Goal: Task Accomplishment & Management: Use online tool/utility

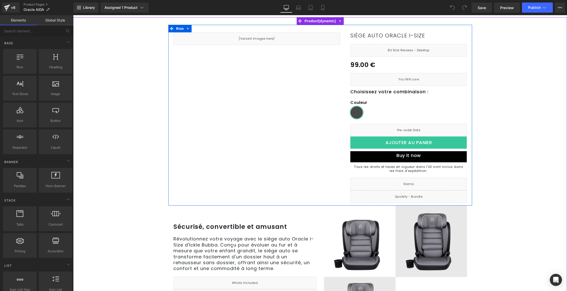
scroll to position [107, 0]
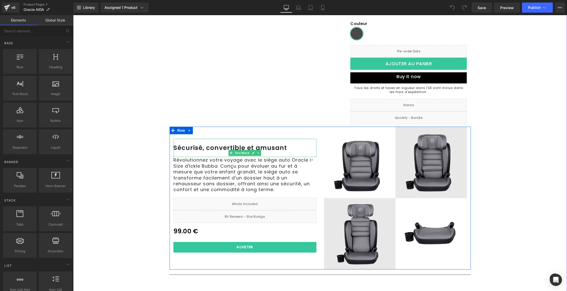
click at [213, 149] on p "Sécurisé, convertible et amusant" at bounding box center [244, 148] width 143 height 8
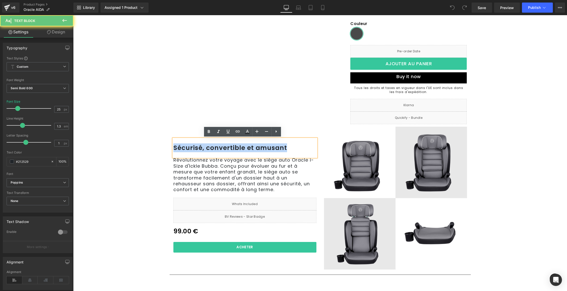
click at [213, 149] on p "Sécurisé, convertible et amusant" at bounding box center [244, 148] width 143 height 8
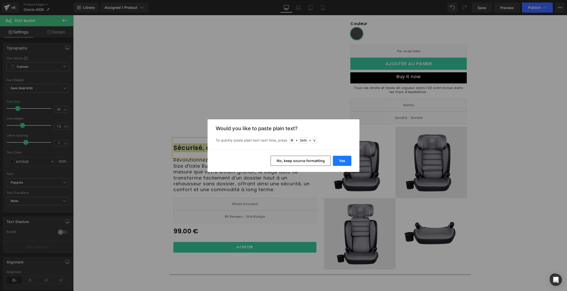
click at [344, 159] on button "Yes" at bounding box center [342, 161] width 18 height 10
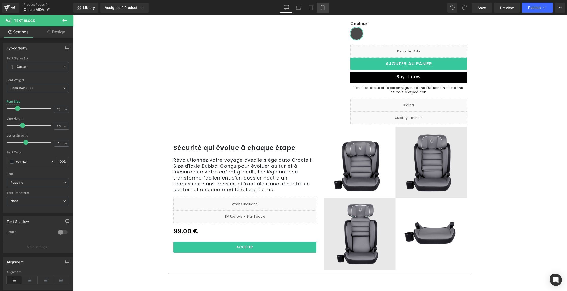
click at [324, 8] on icon at bounding box center [322, 7] width 5 height 5
type input "18"
type input "100"
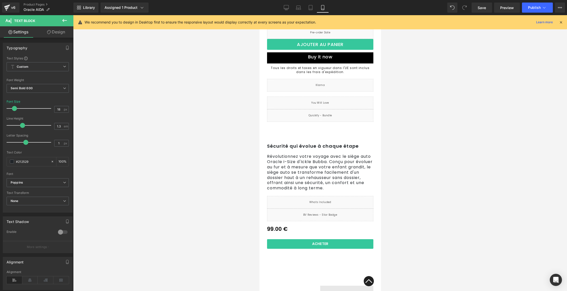
scroll to position [134, 0]
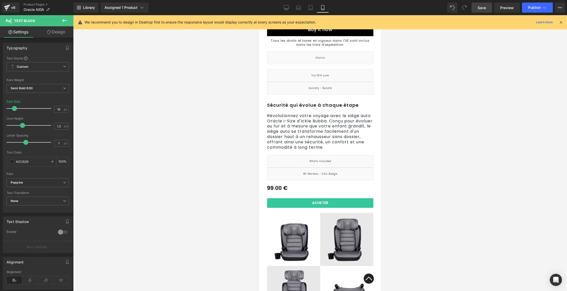
click at [475, 8] on link "Save" at bounding box center [482, 8] width 21 height 10
click at [530, 8] on span "Publish" at bounding box center [534, 8] width 13 height 4
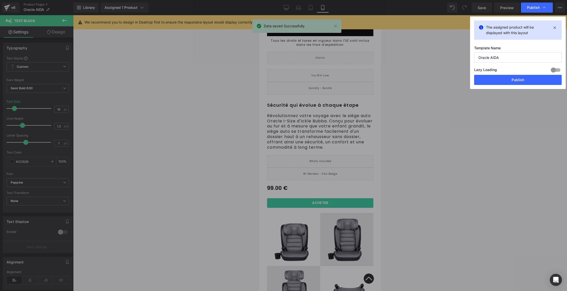
click at [509, 78] on button "Publish" at bounding box center [518, 80] width 88 height 10
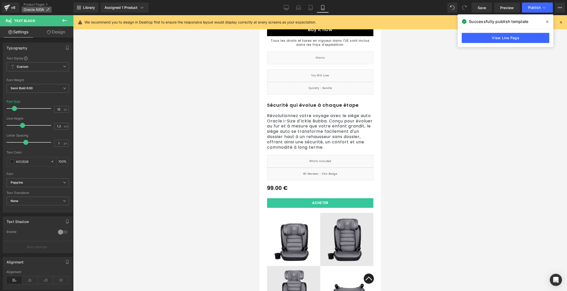
click at [34, 7] on p "Oracle AIDA" at bounding box center [37, 10] width 30 height 6
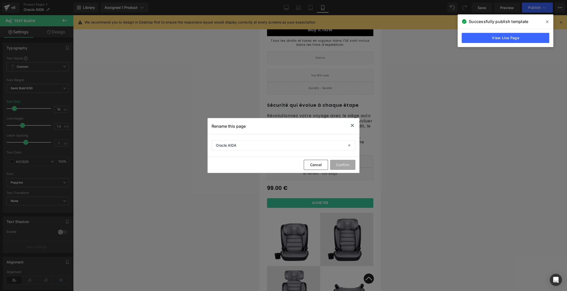
click at [350, 125] on icon at bounding box center [352, 126] width 6 height 6
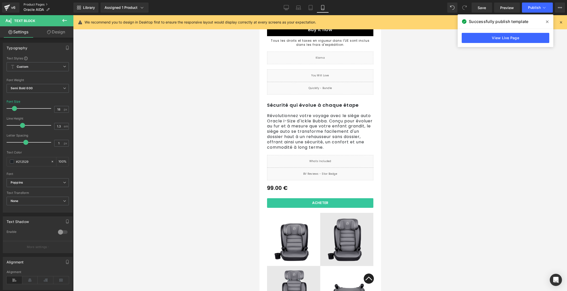
click at [36, 5] on link "Product Pages" at bounding box center [49, 5] width 50 height 4
